Goal: Task Accomplishment & Management: Use online tool/utility

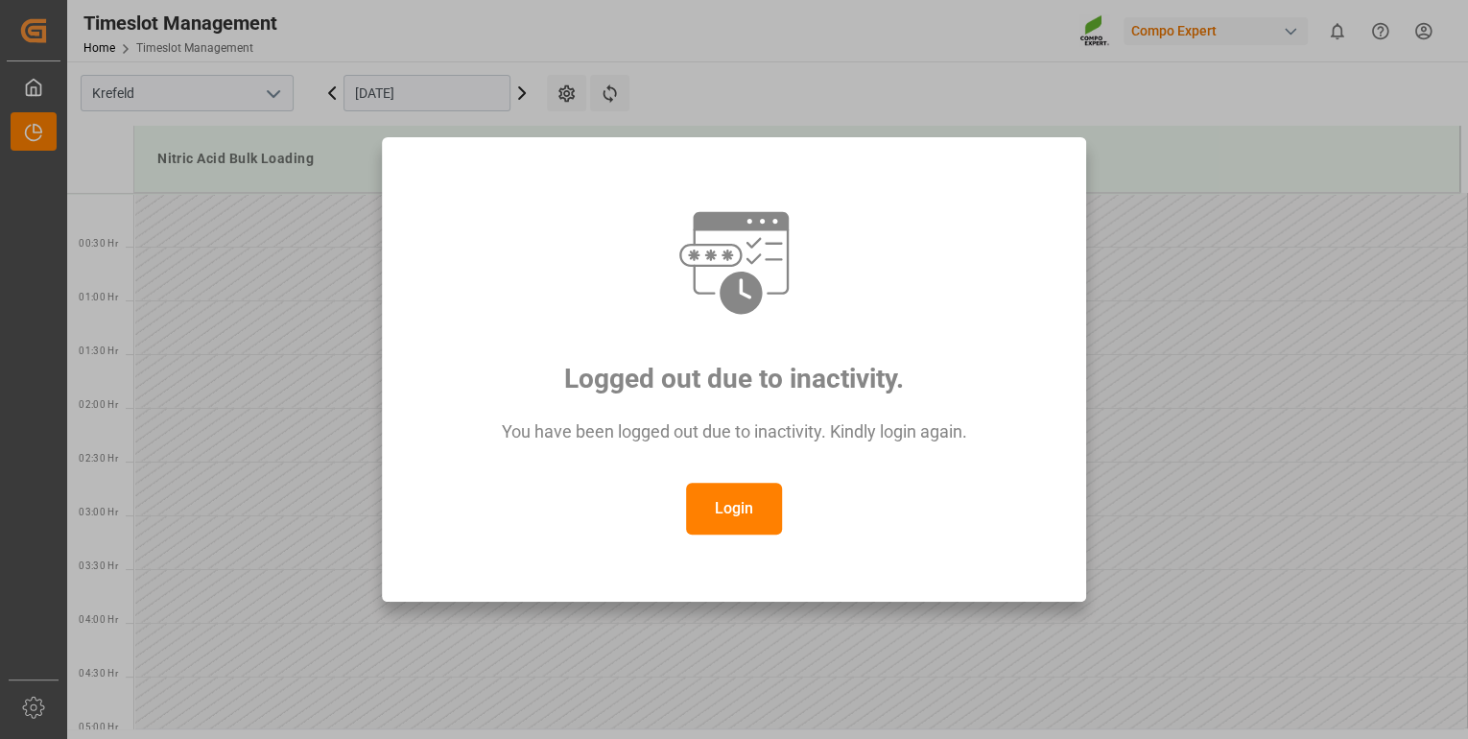
scroll to position [1814, 0]
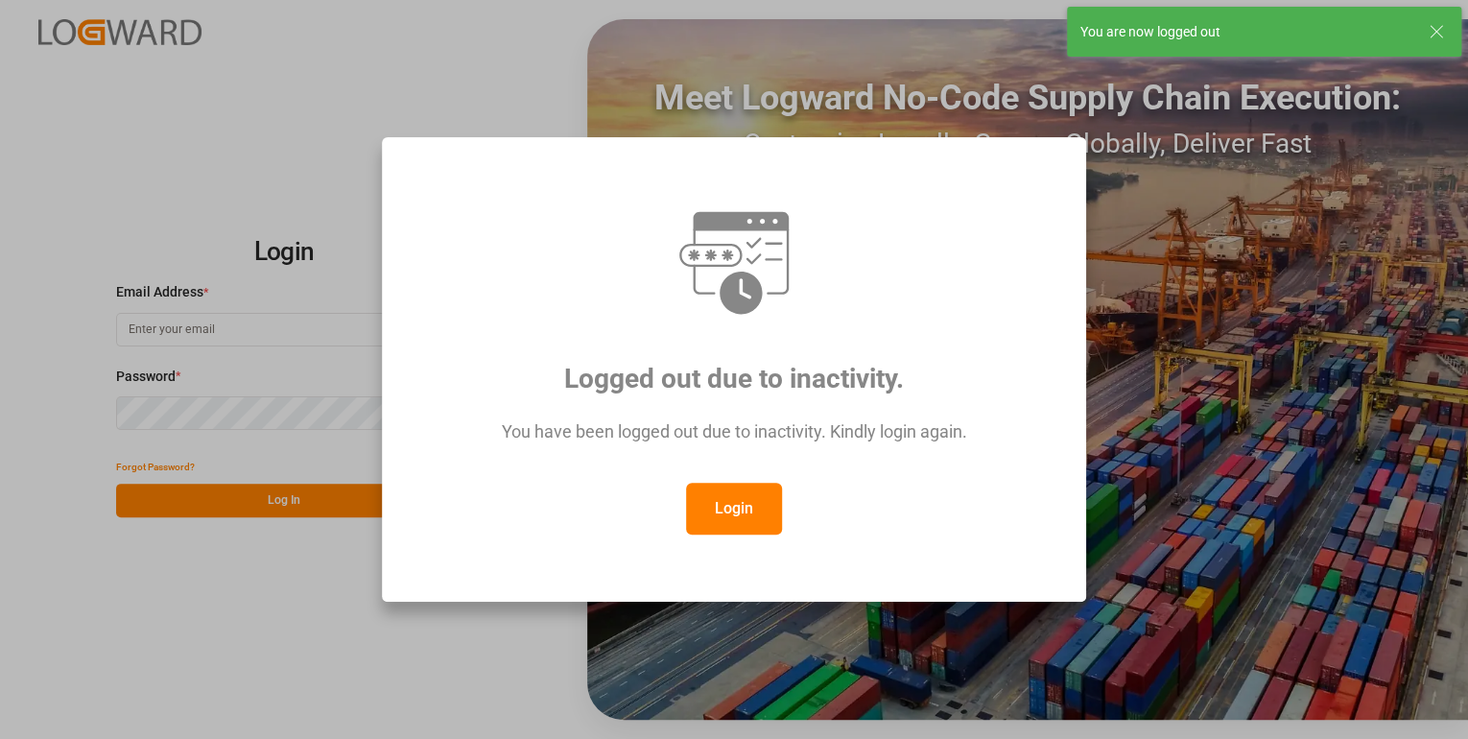
type input "[PERSON_NAME][EMAIL_ADDRESS][PERSON_NAME][DOMAIN_NAME]"
click at [724, 505] on button "Login" at bounding box center [734, 508] width 96 height 52
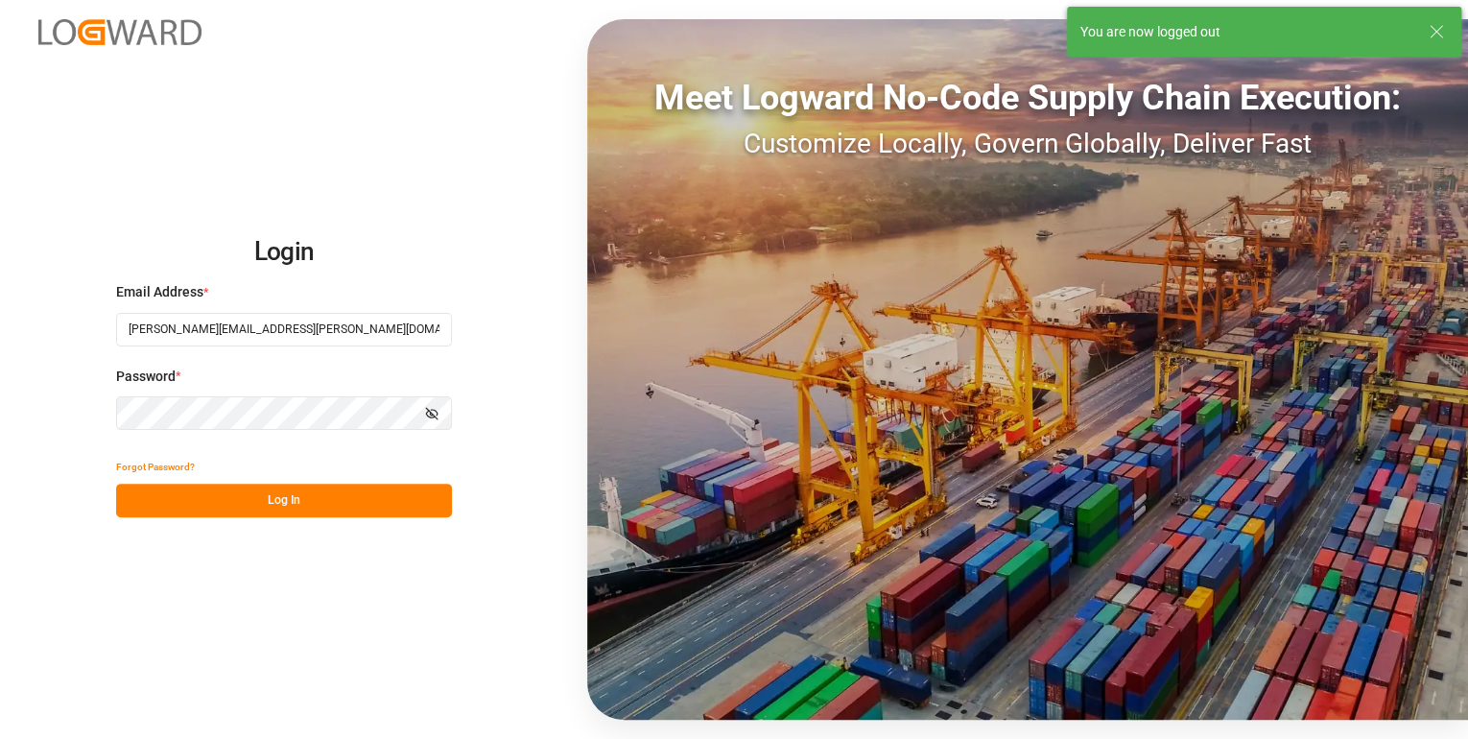
click at [1432, 27] on icon at bounding box center [1435, 31] width 23 height 23
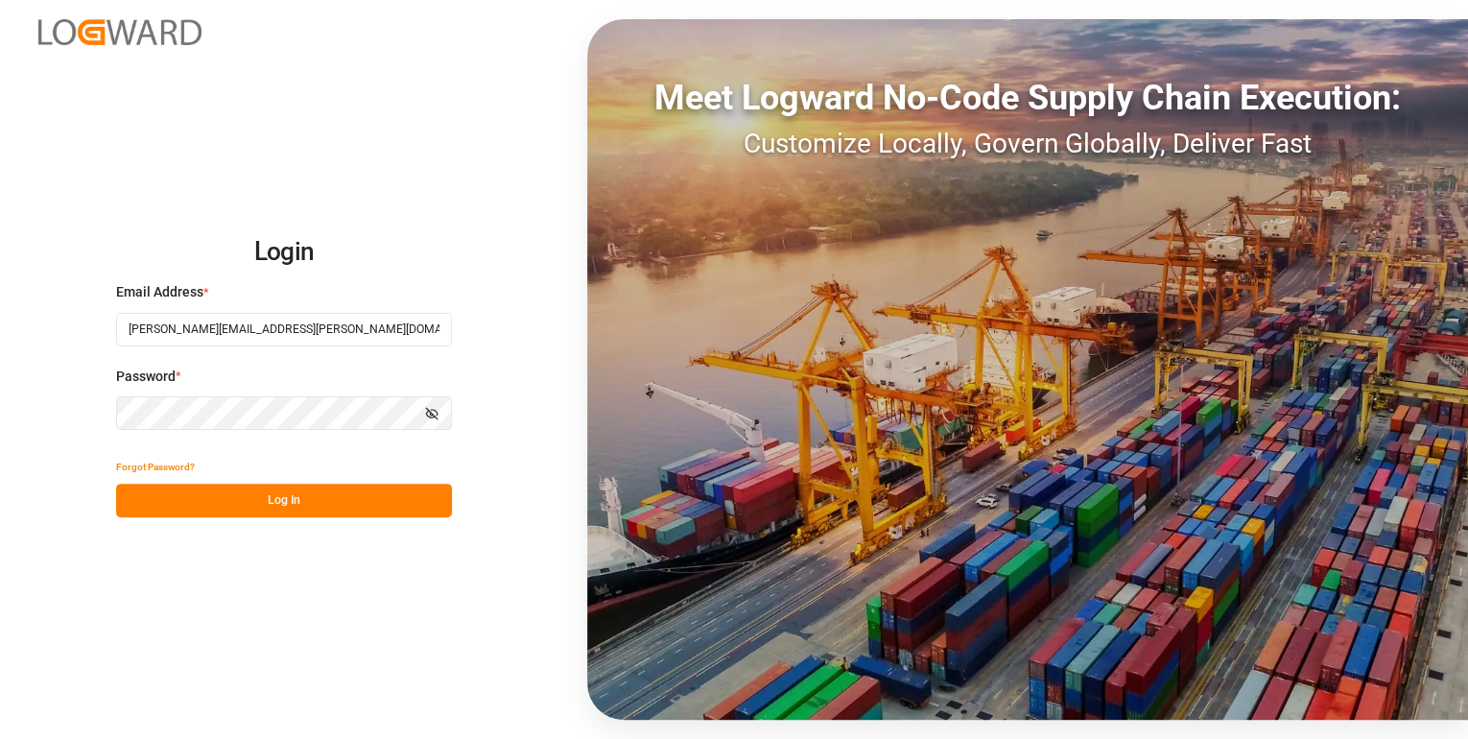
click at [274, 507] on button "Log In" at bounding box center [284, 500] width 336 height 34
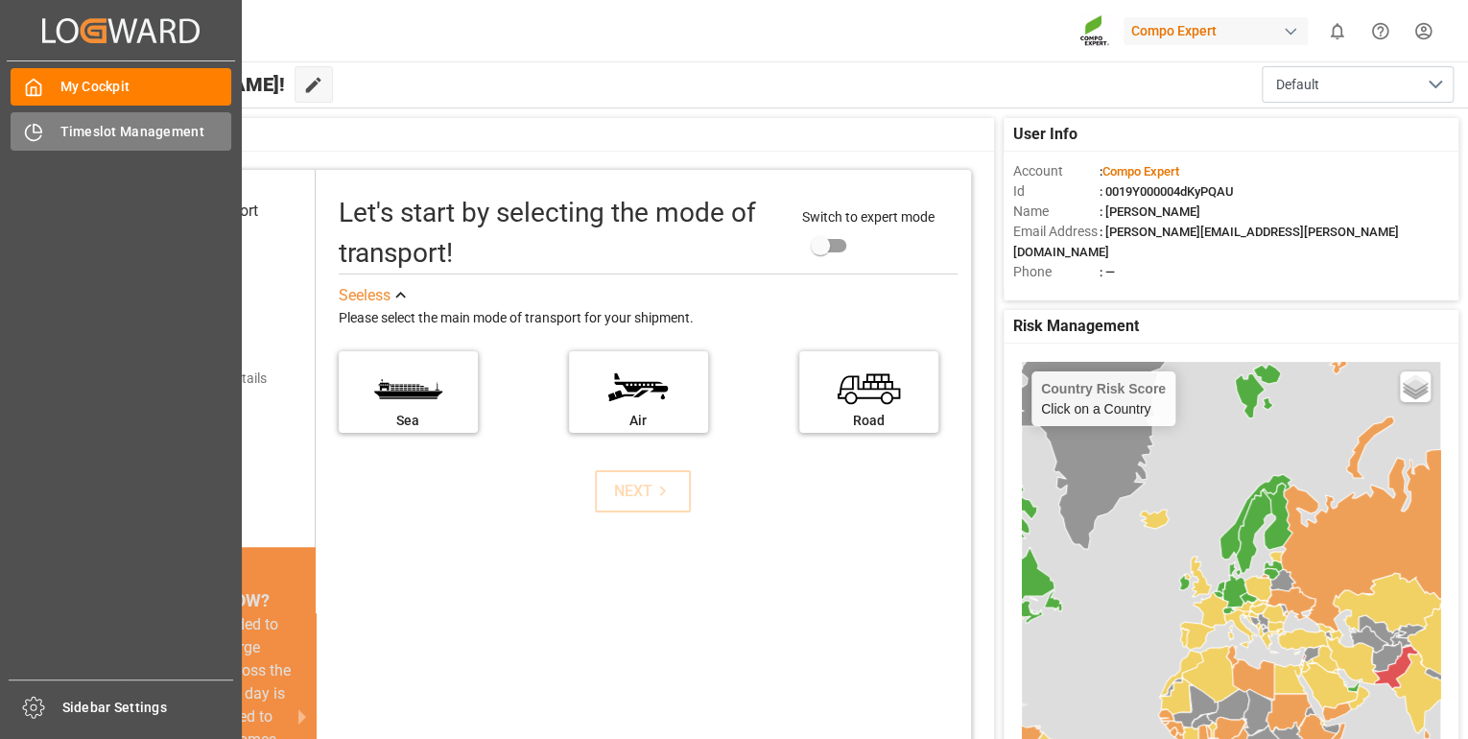
click at [90, 127] on span "Timeslot Management" at bounding box center [146, 132] width 172 height 20
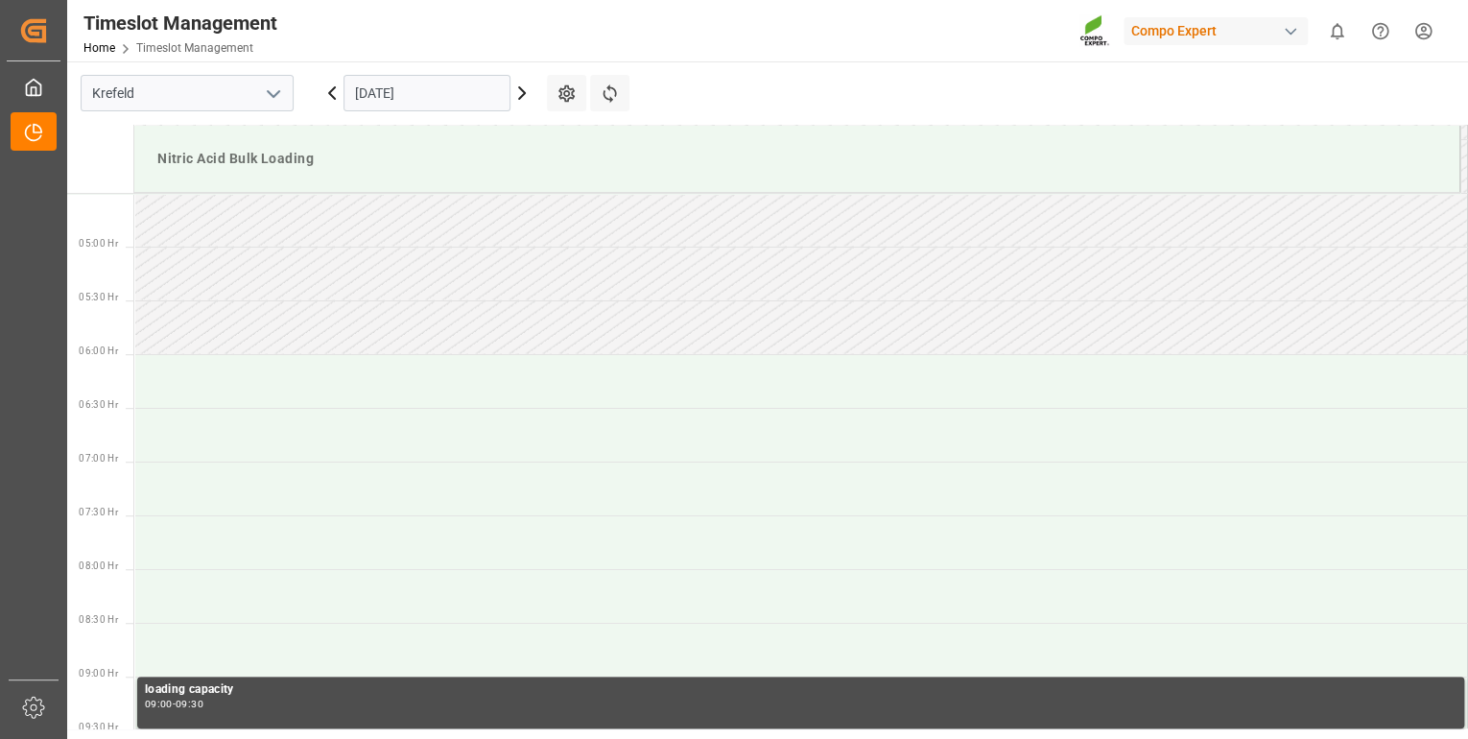
scroll to position [525, 0]
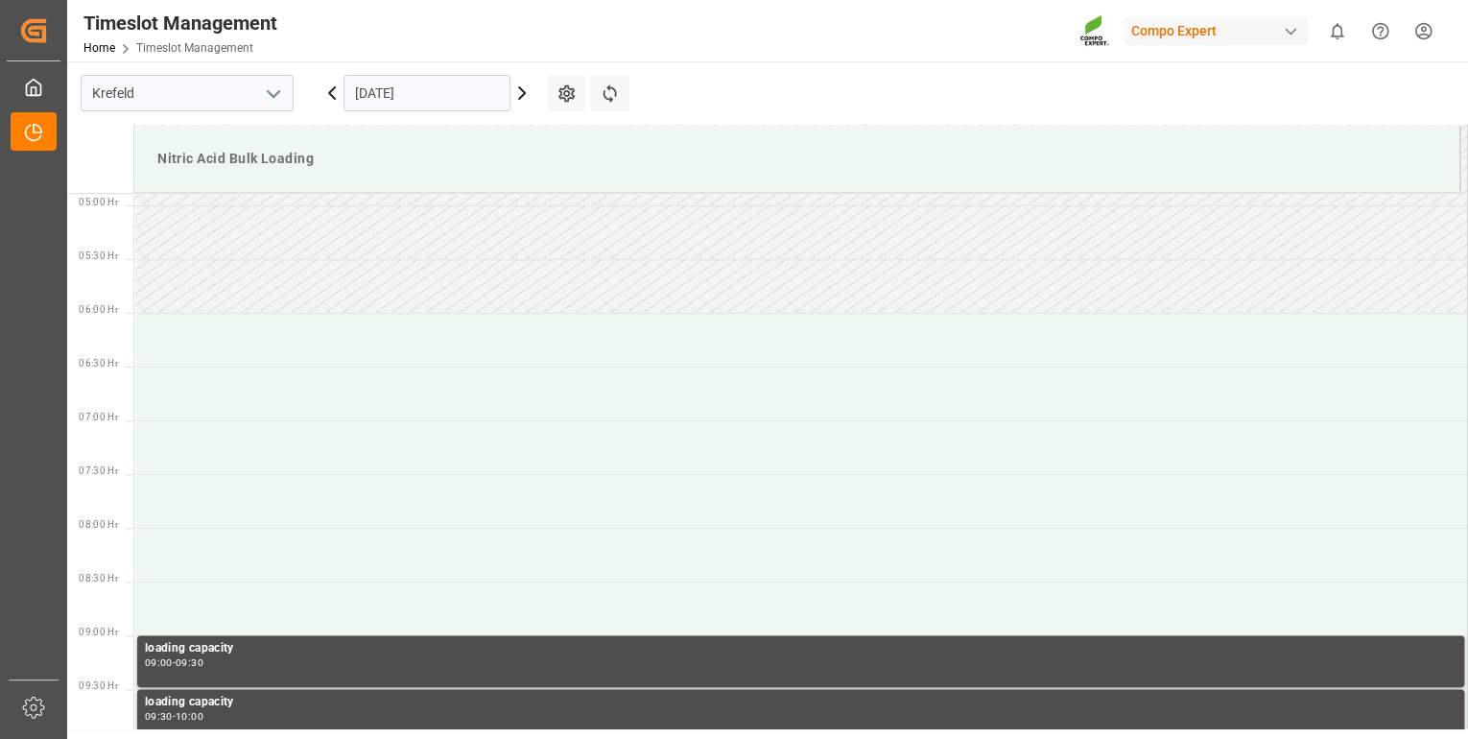
click at [519, 96] on icon at bounding box center [521, 93] width 23 height 23
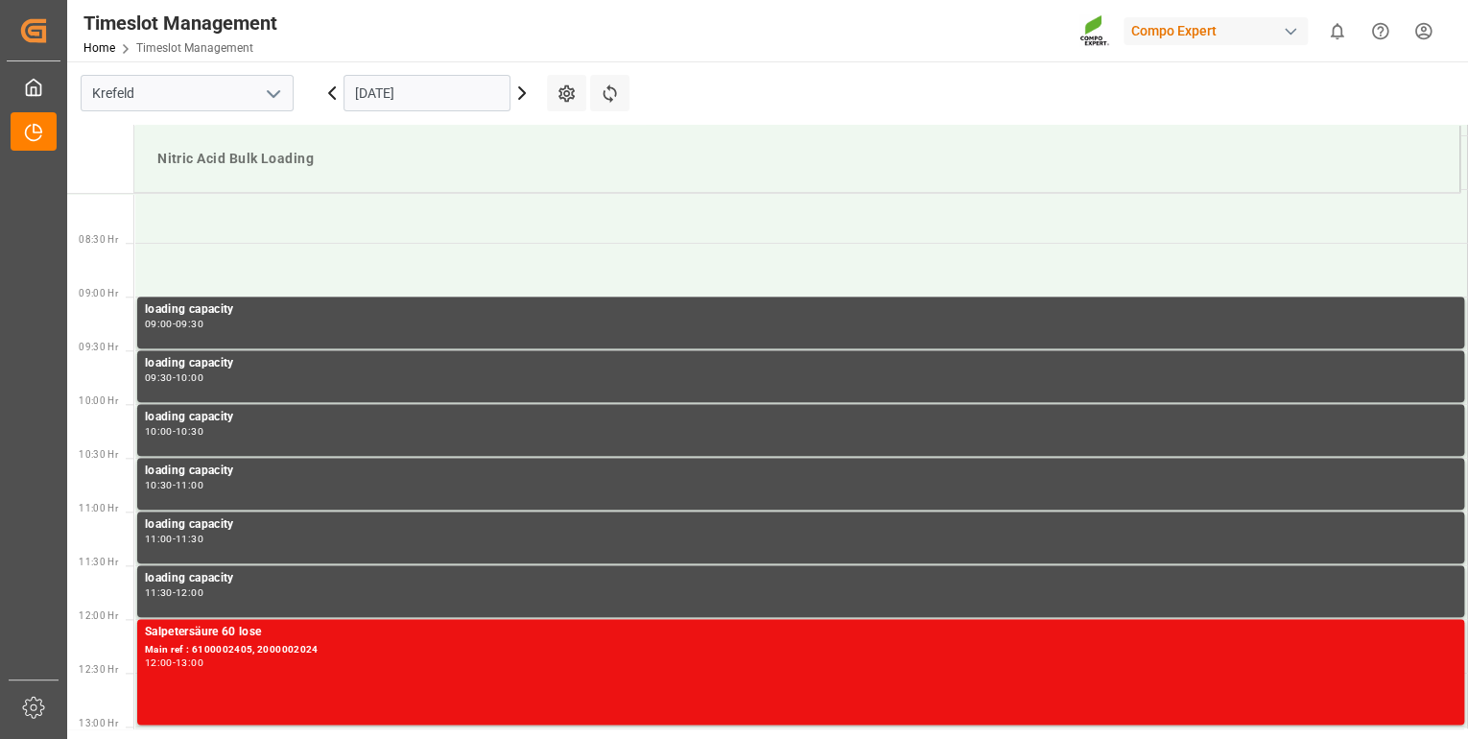
scroll to position [371, 0]
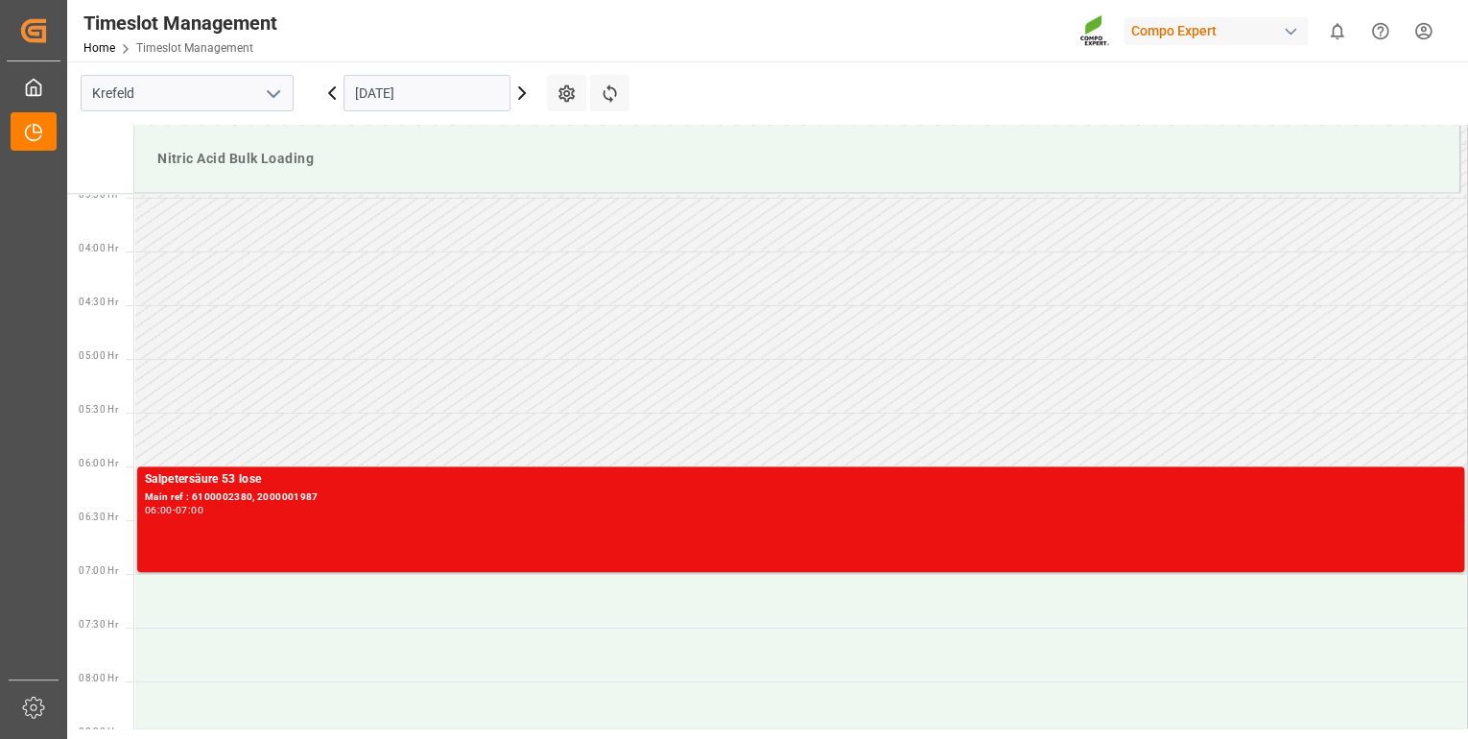
click at [1266, 347] on td at bounding box center [800, 332] width 1333 height 54
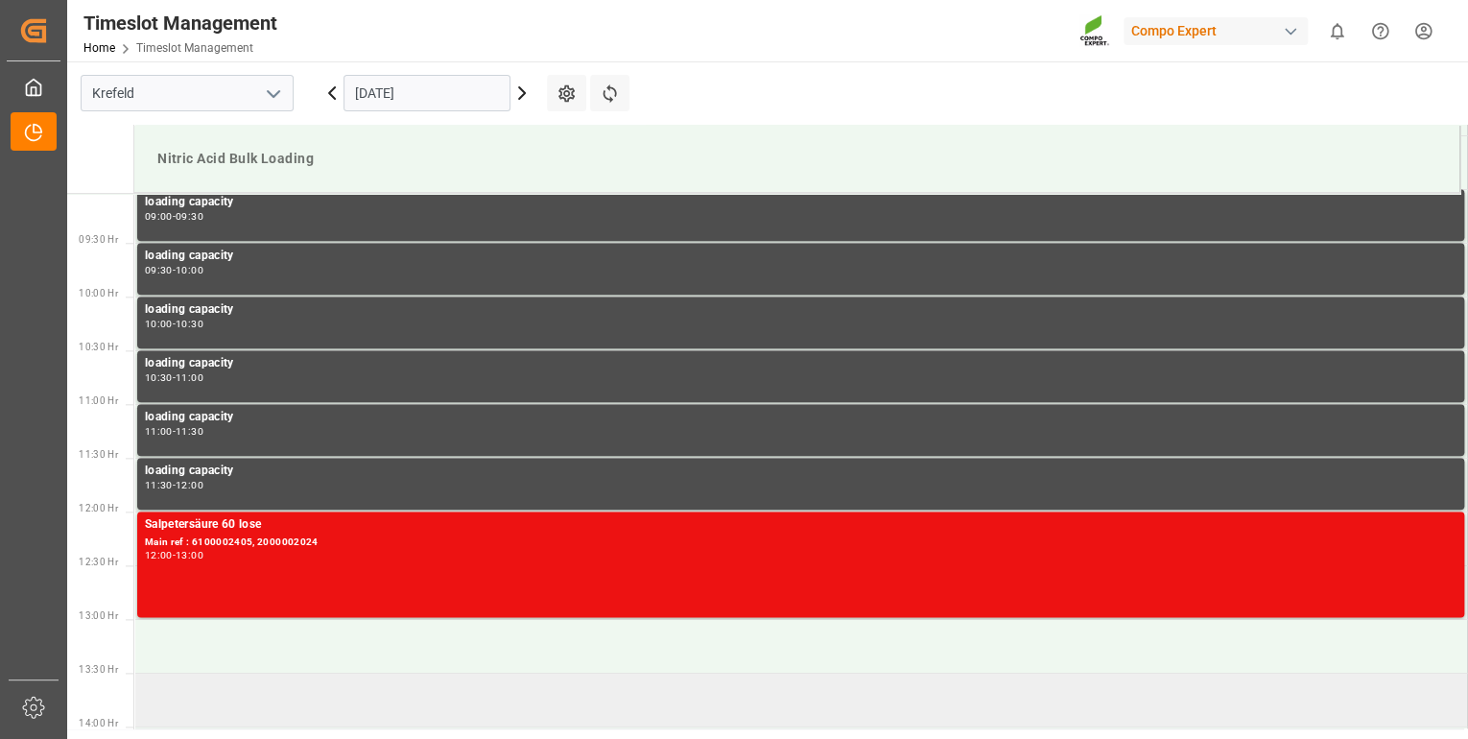
scroll to position [985, 0]
